Goal: Transaction & Acquisition: Purchase product/service

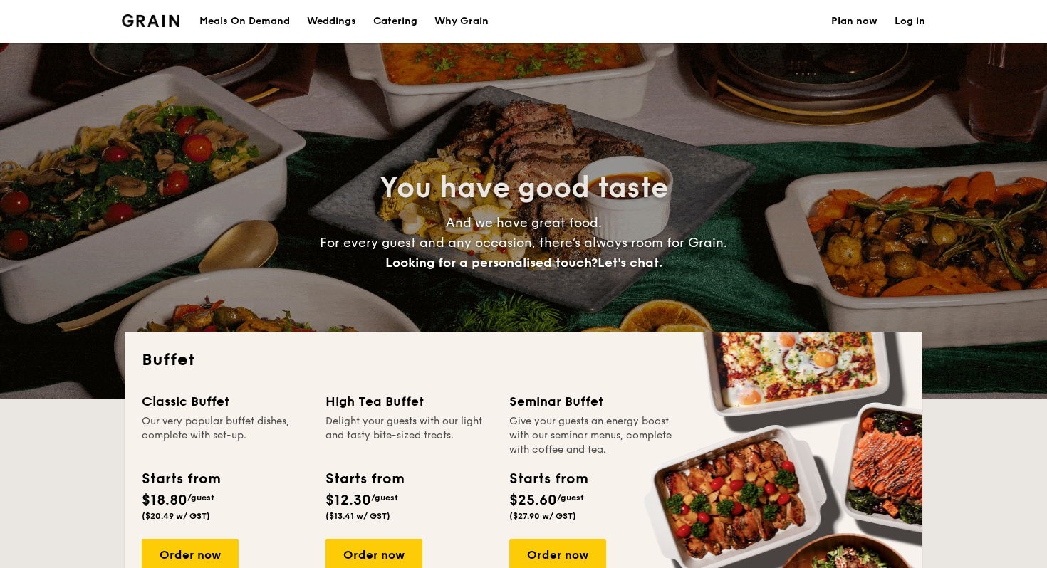
select select
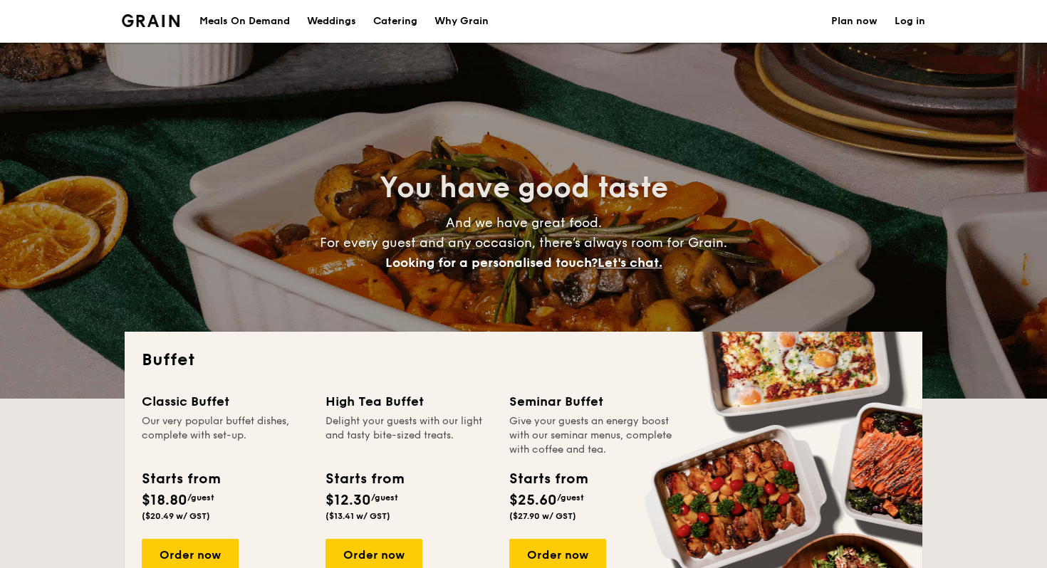
click at [904, 25] on link "Log in" at bounding box center [909, 21] width 31 height 43
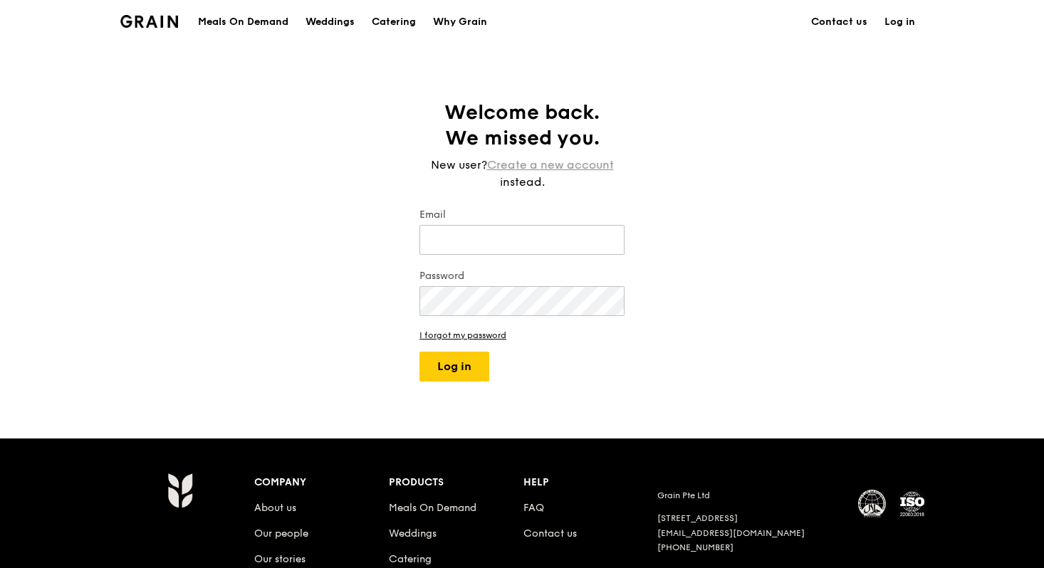
click at [562, 164] on link "Create a new account" at bounding box center [550, 165] width 127 height 17
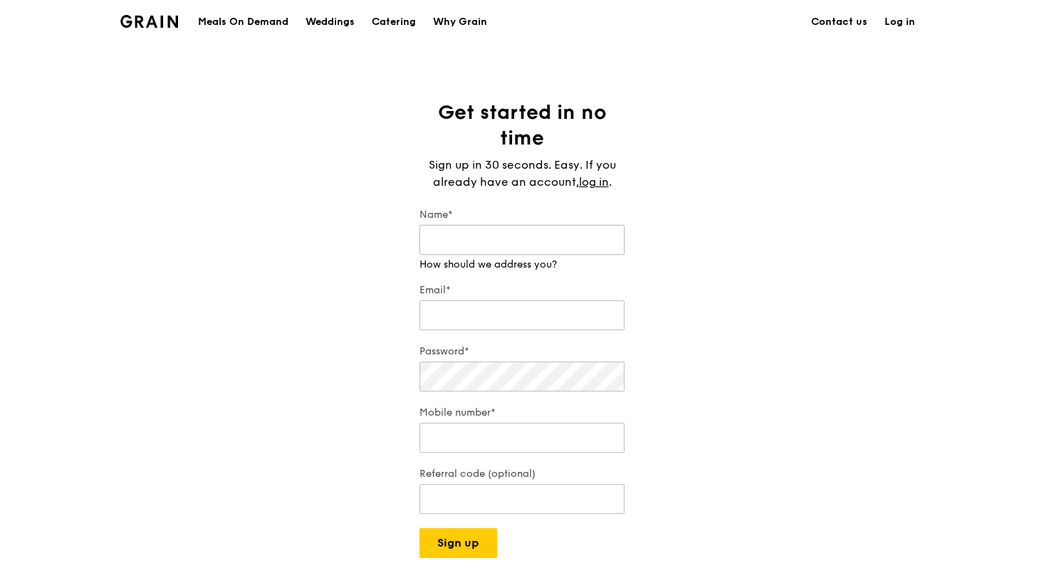
click at [522, 234] on input "Name*" at bounding box center [521, 240] width 205 height 30
type input "Liu Zhiyang"
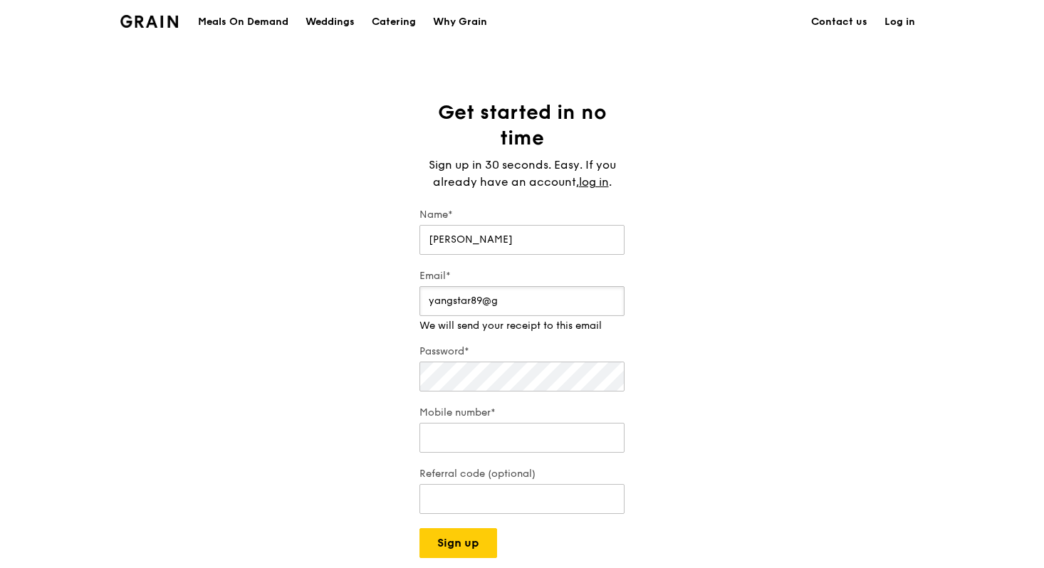
type input "yangstar89@gmail.com"
type input "97908038"
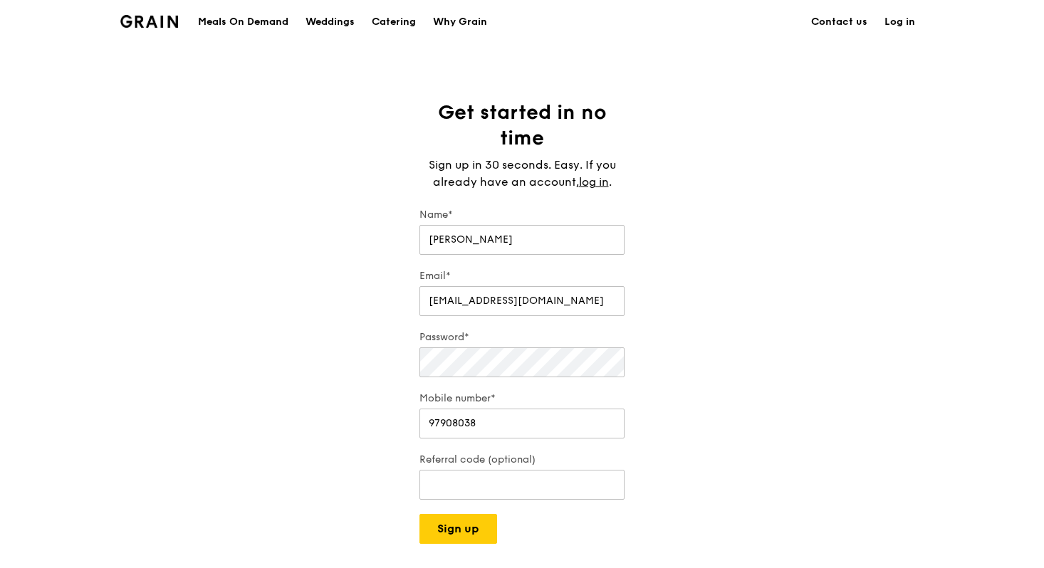
click at [528, 394] on form "Name* Liu Zhiyang Email* yangstar89@gmail.com Password* Mobile number* 97908038…" at bounding box center [521, 376] width 205 height 336
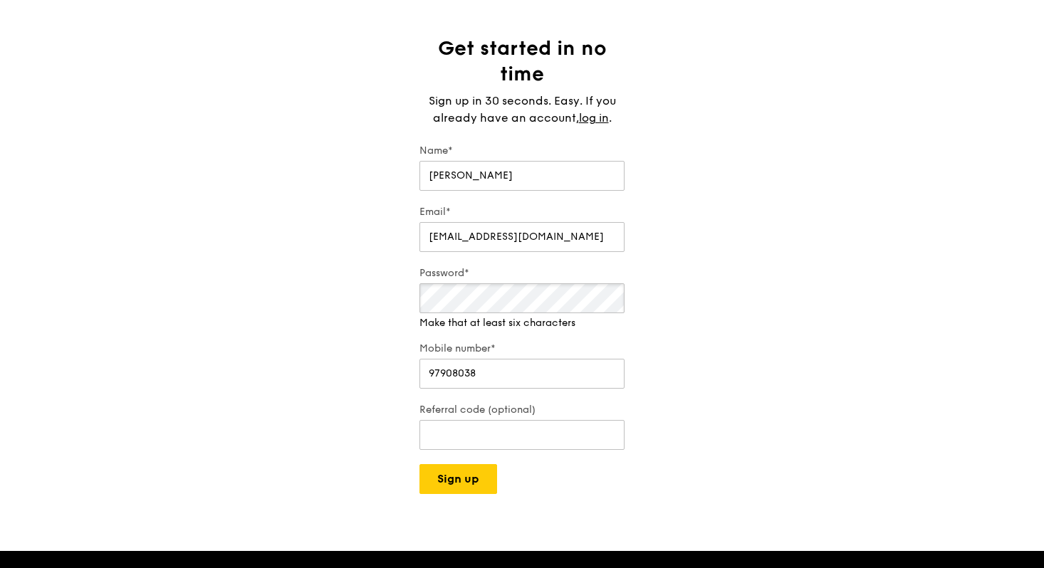
scroll to position [80, 0]
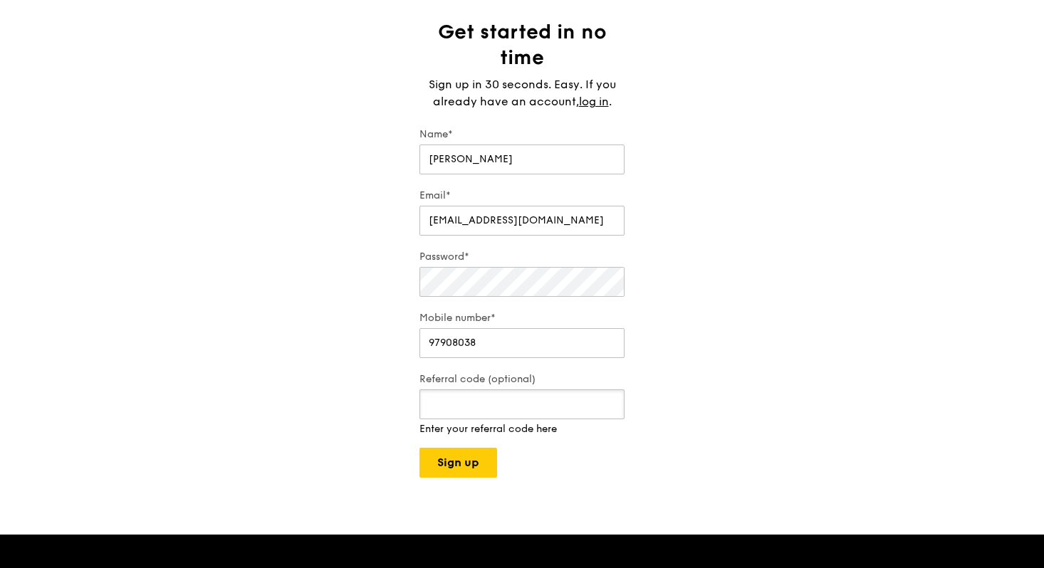
click at [516, 424] on div "Referral code (optional) Enter your referral code here" at bounding box center [521, 404] width 205 height 64
click at [487, 450] on button "Sign up" at bounding box center [458, 463] width 78 height 30
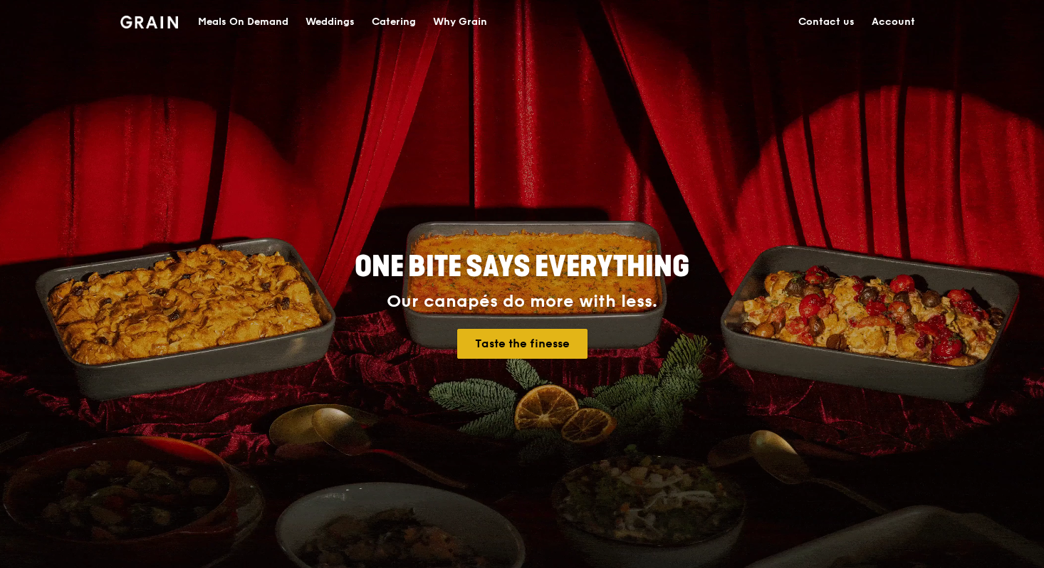
click at [561, 348] on link "Taste the finesse" at bounding box center [522, 344] width 130 height 30
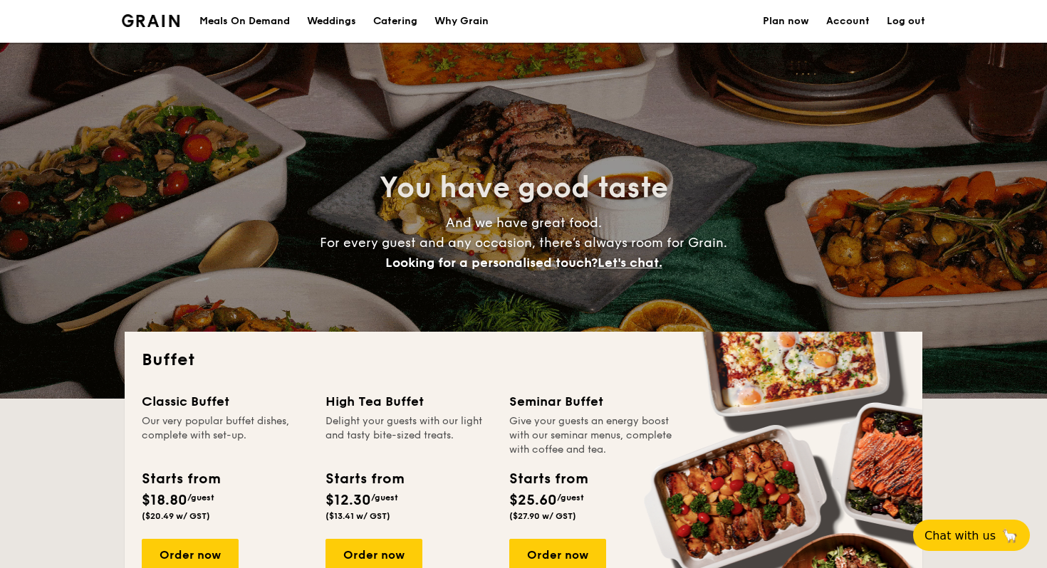
select select
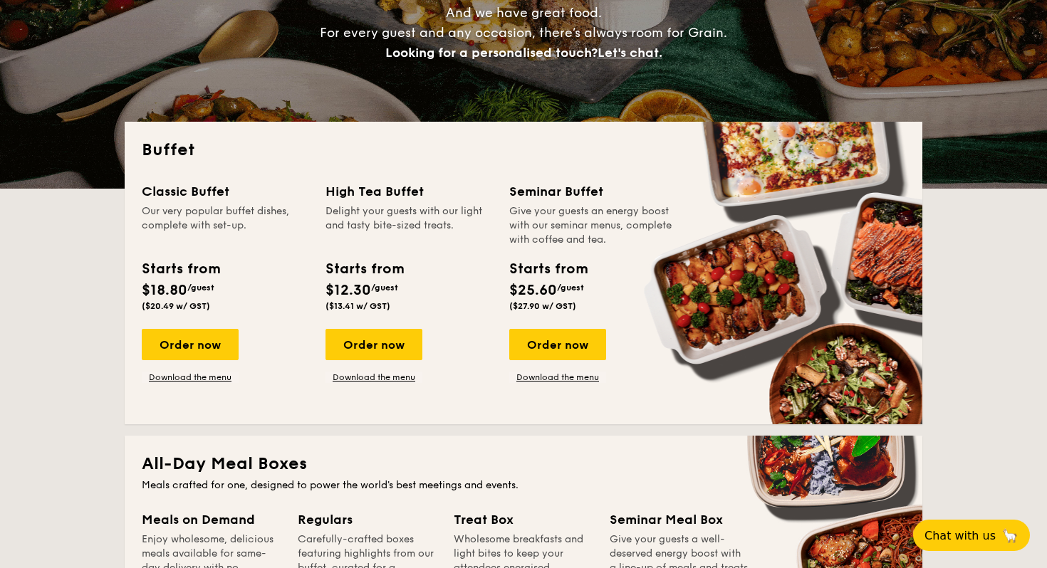
scroll to position [169, 0]
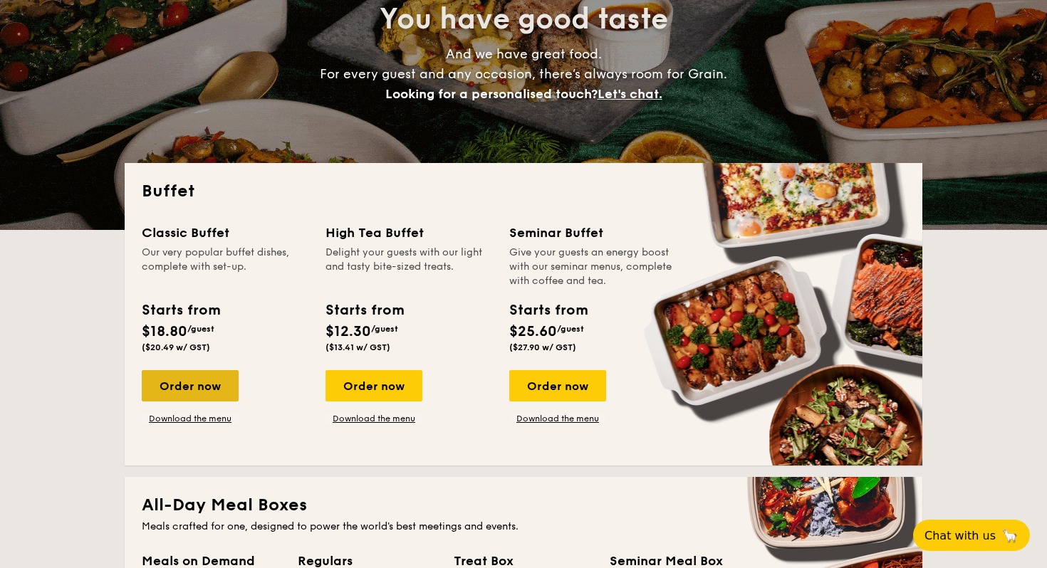
click at [205, 384] on div "Order now" at bounding box center [190, 385] width 97 height 31
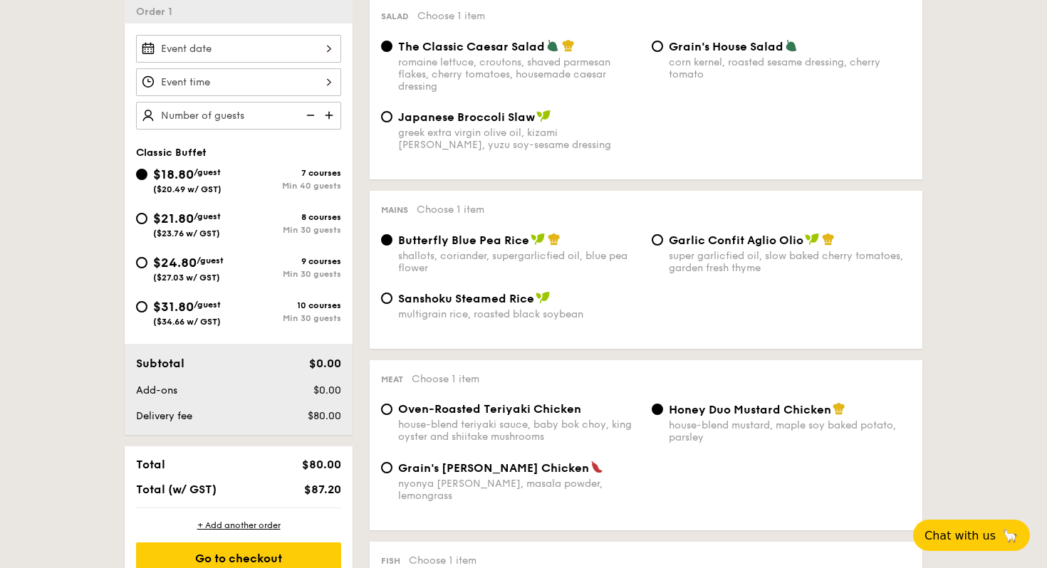
scroll to position [407, 0]
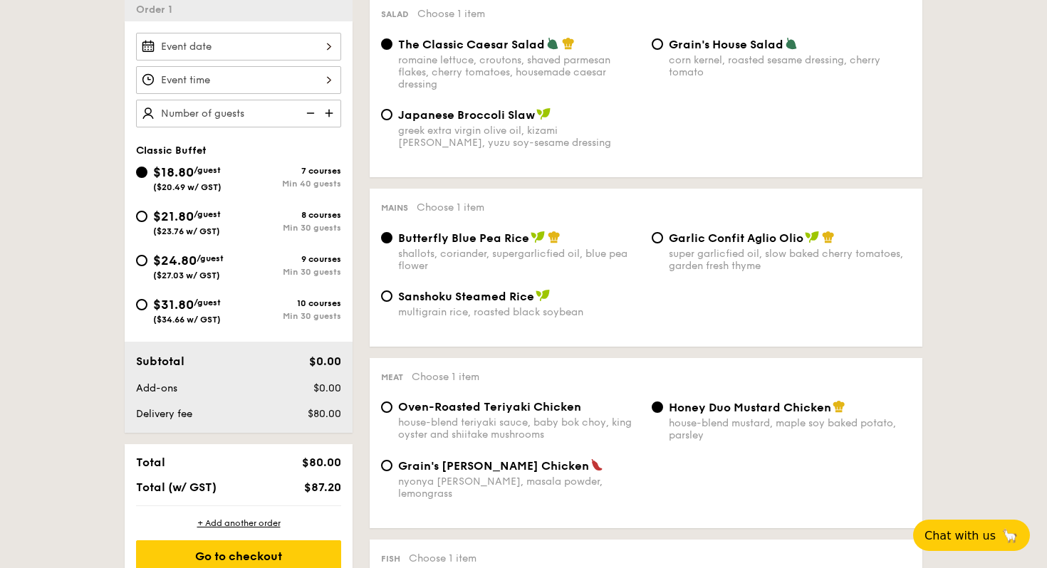
click at [309, 54] on div at bounding box center [238, 47] width 205 height 28
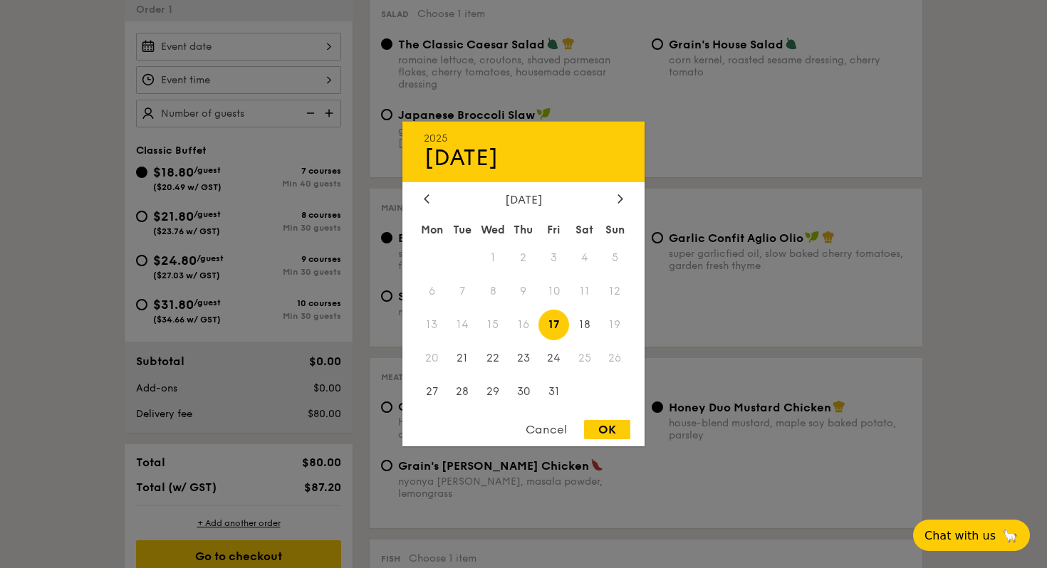
click at [580, 364] on span "25" at bounding box center [584, 358] width 31 height 31
click at [542, 434] on div "Cancel" at bounding box center [546, 429] width 70 height 19
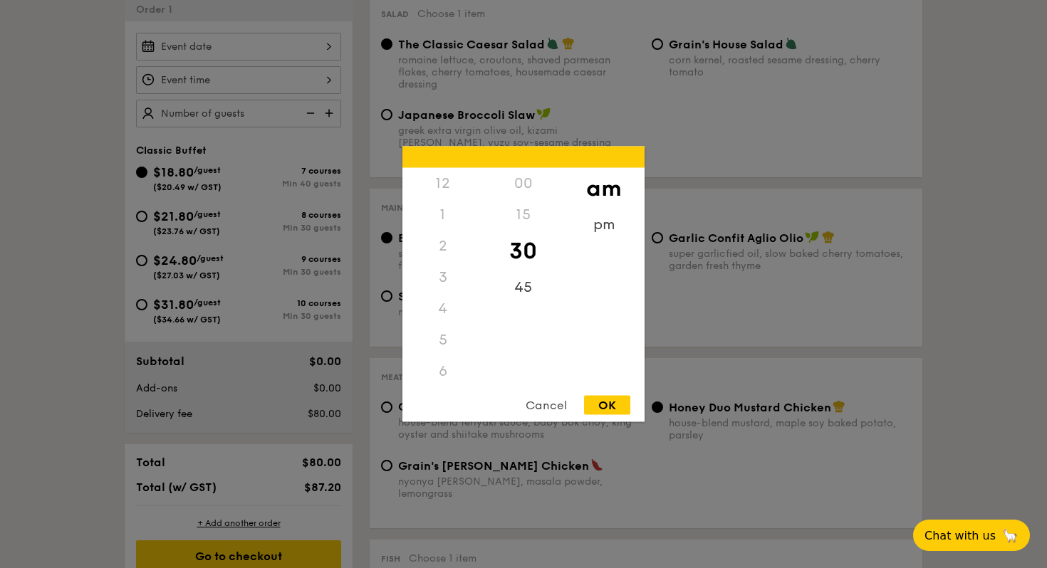
click at [253, 83] on div "12 1 2 3 4 5 6 7 8 9 10 11 00 15 30 45 am pm Cancel OK" at bounding box center [238, 80] width 205 height 28
click at [550, 399] on div "Cancel" at bounding box center [546, 405] width 70 height 19
click at [297, 91] on div "12 1 2 3 4 5 6 7 8 9 10 11 00 15 30 45 am pm Cancel OK" at bounding box center [238, 80] width 205 height 28
click at [297, 91] on div at bounding box center [523, 284] width 1047 height 568
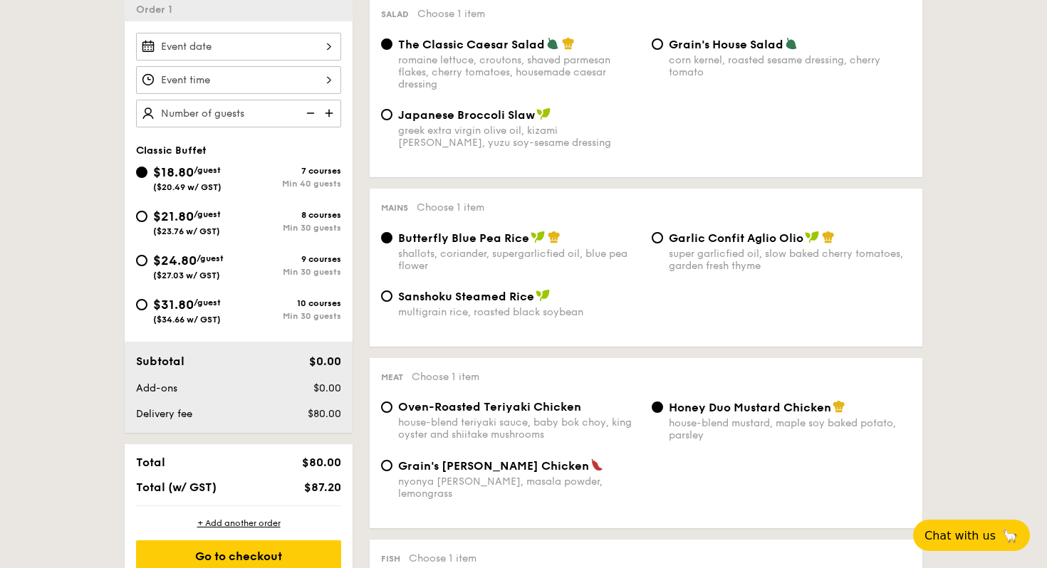
click at [216, 39] on div at bounding box center [238, 47] width 205 height 28
